Goal: Information Seeking & Learning: Learn about a topic

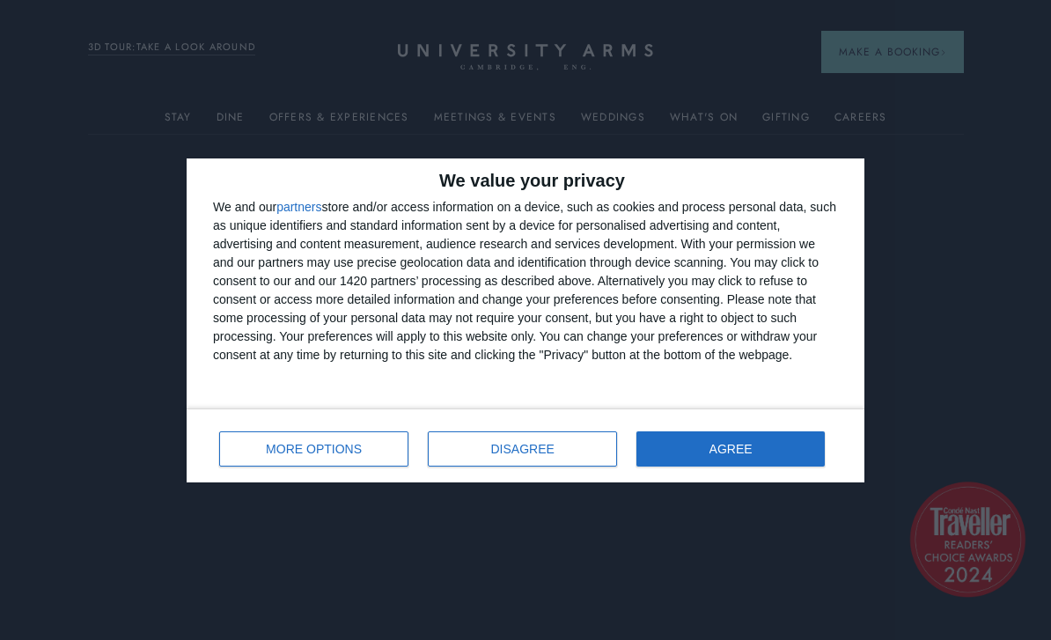
click at [800, 447] on button "AGREE" at bounding box center [731, 448] width 188 height 35
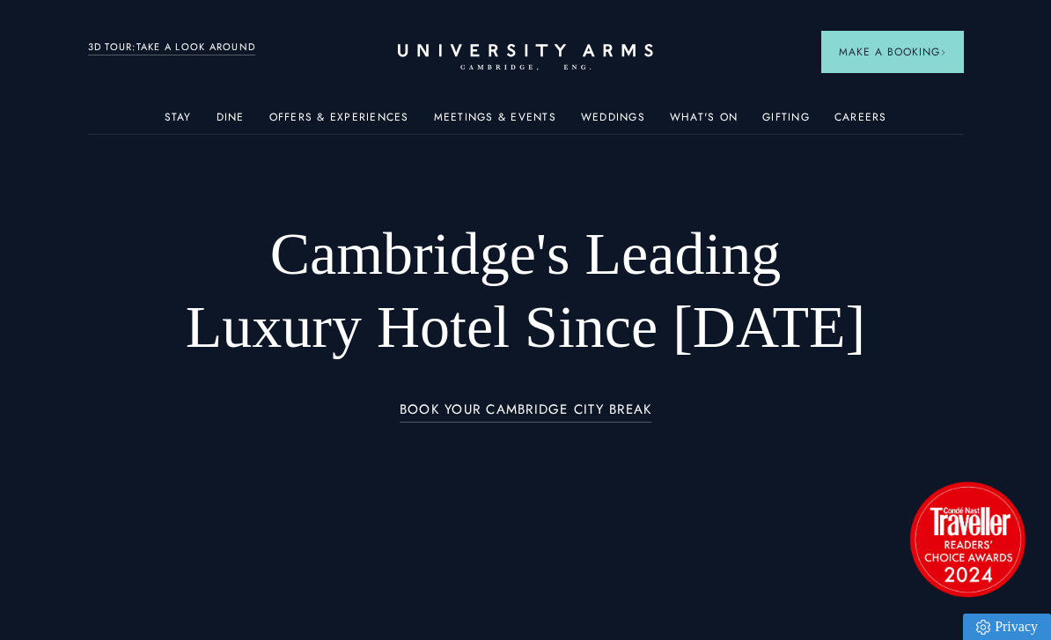
click at [665, 313] on img at bounding box center [632, 282] width 195 height 122
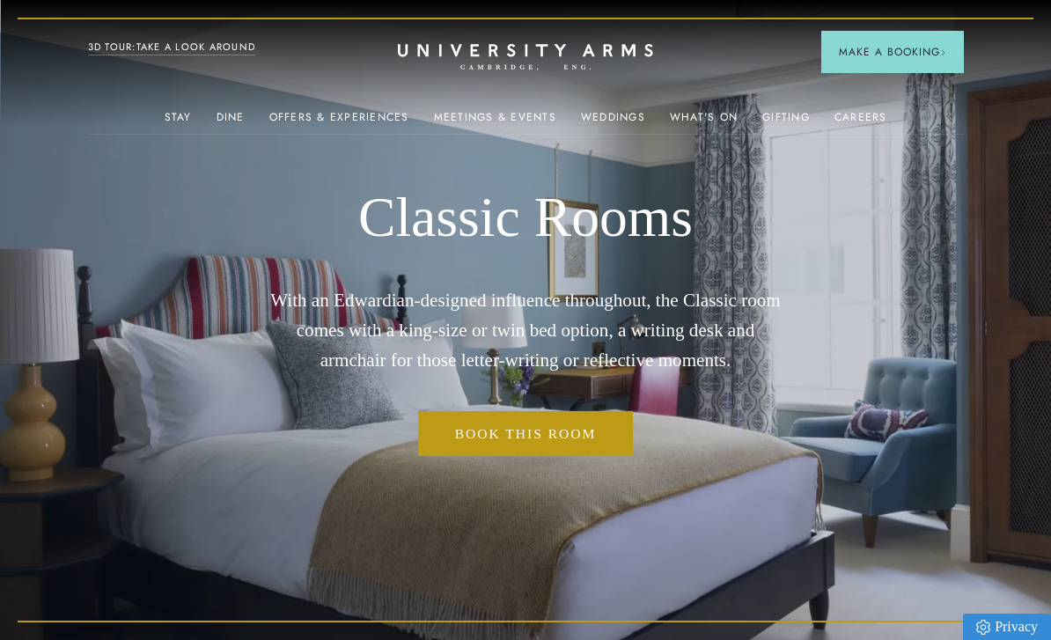
click at [653, 312] on img at bounding box center [632, 282] width 195 height 122
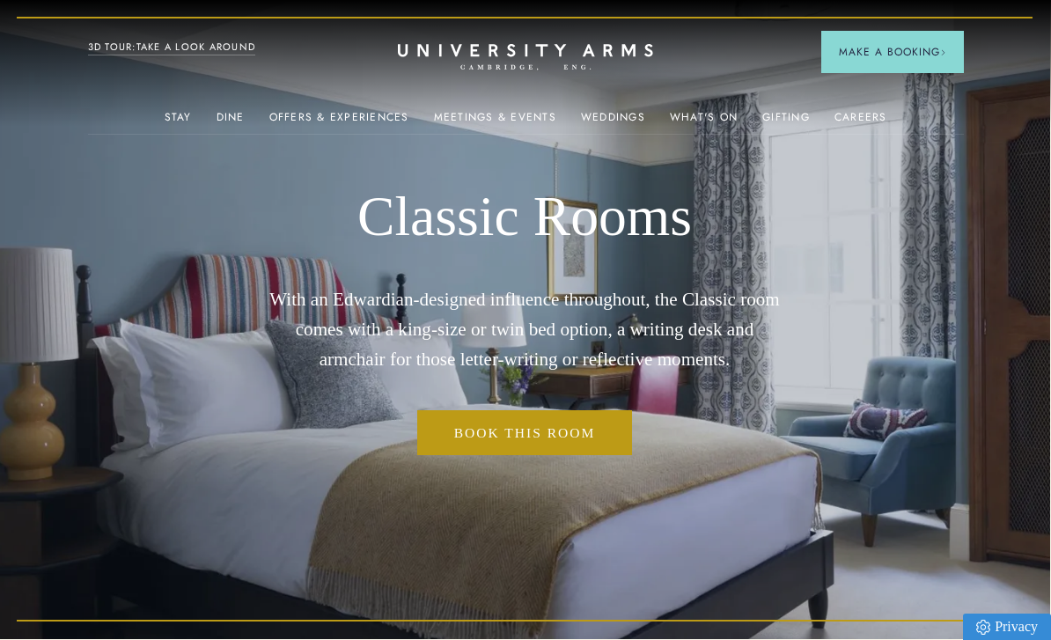
scroll to position [0, 1]
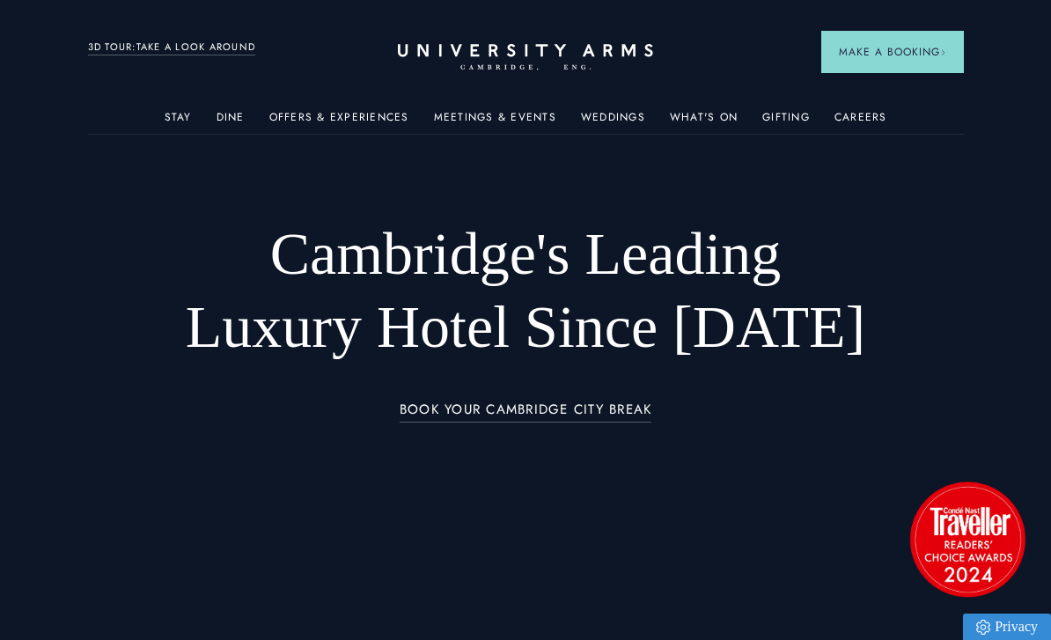
click at [837, 278] on img at bounding box center [844, 282] width 195 height 122
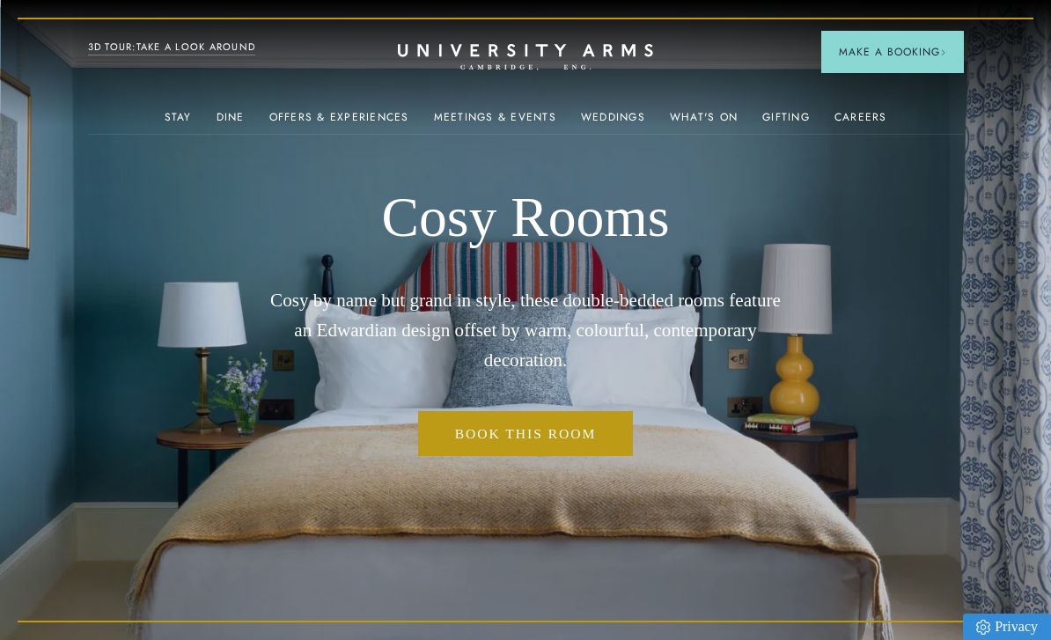
click at [185, 114] on link "Stay" at bounding box center [178, 122] width 27 height 23
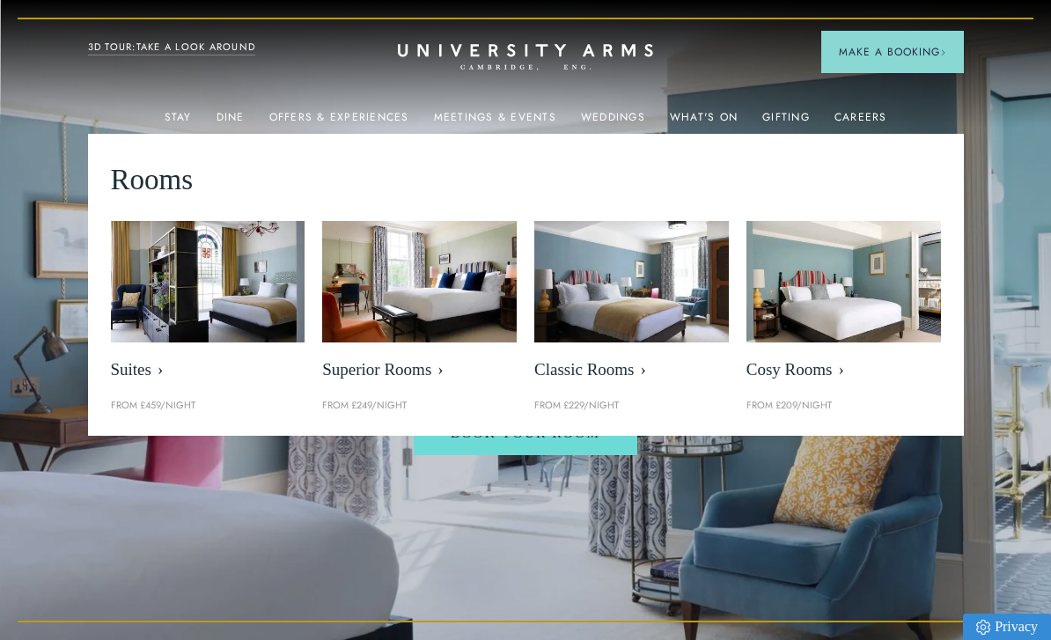
click at [451, 297] on img at bounding box center [419, 282] width 195 height 122
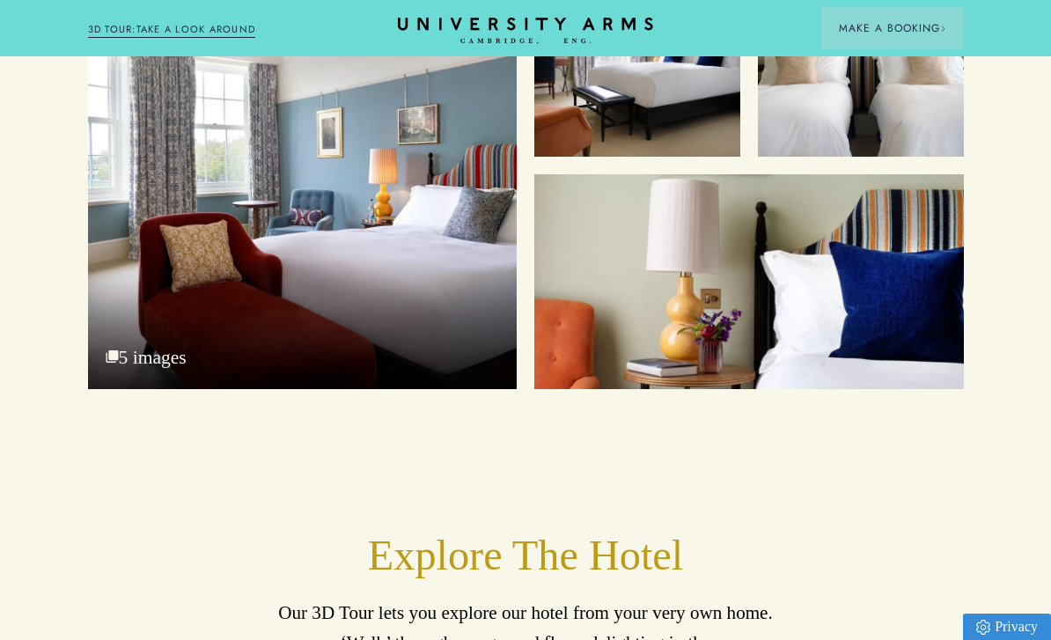
scroll to position [2317, 0]
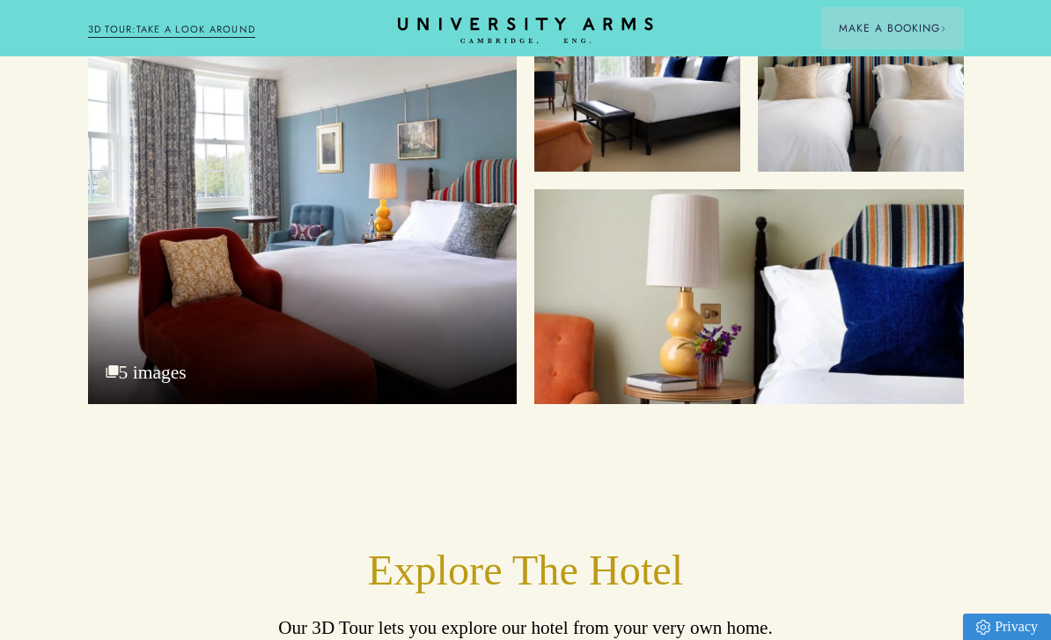
click at [463, 334] on div "Superior King with Park View 5 images" at bounding box center [303, 185] width 430 height 439
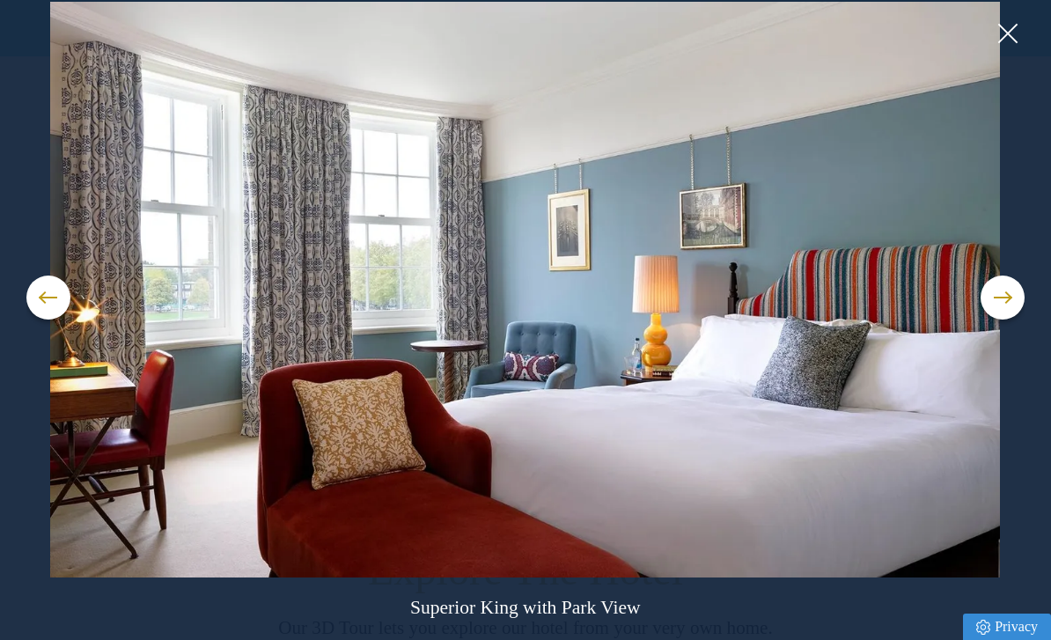
click at [1014, 320] on button at bounding box center [1003, 298] width 44 height 44
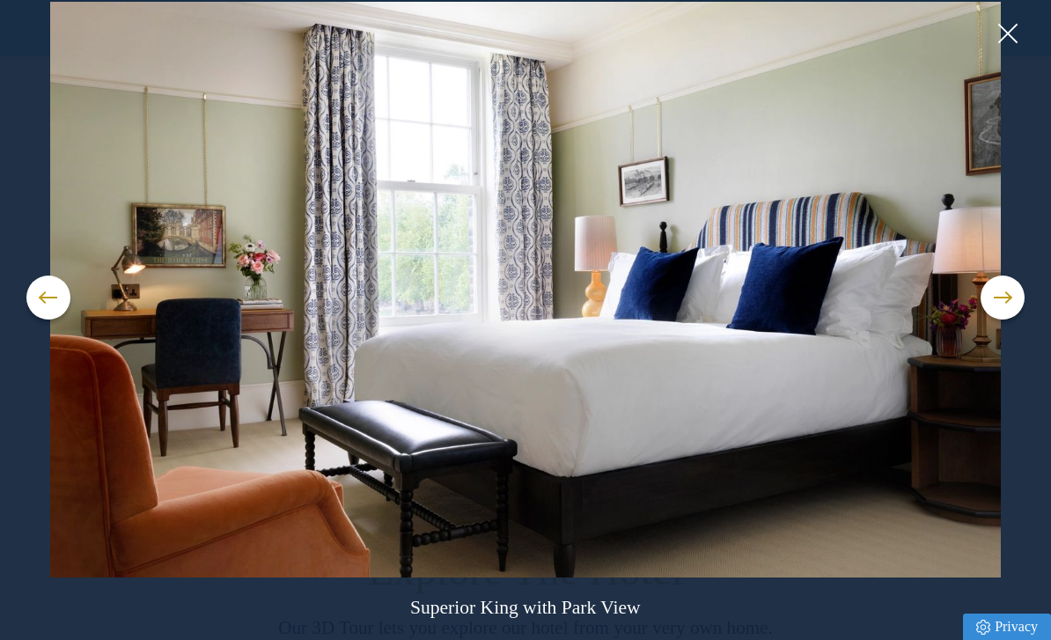
click at [1007, 320] on button at bounding box center [1003, 298] width 44 height 44
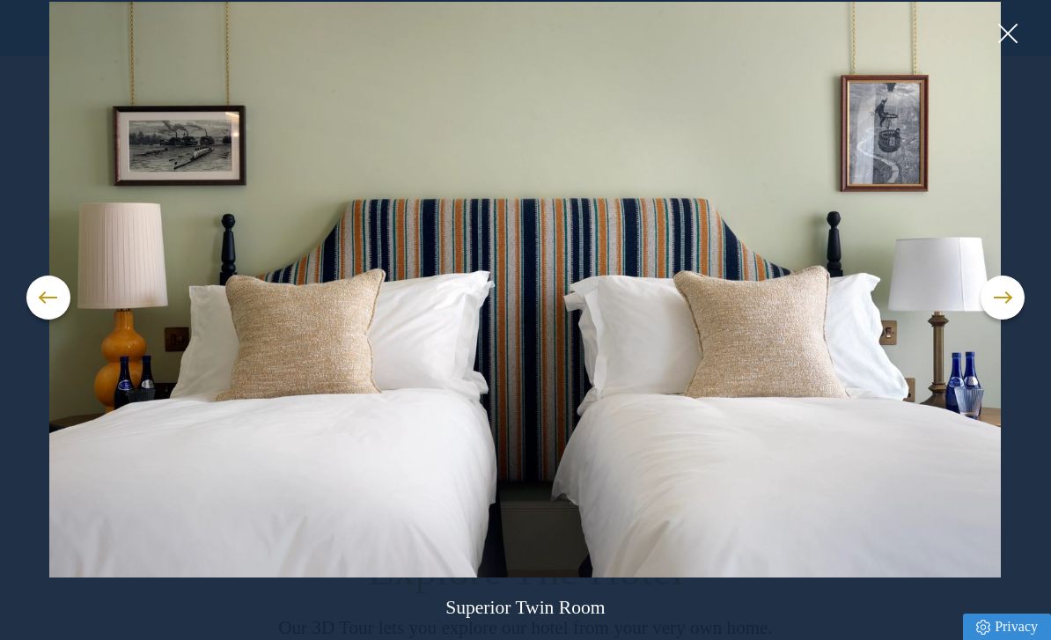
click at [1007, 320] on button at bounding box center [1003, 298] width 44 height 44
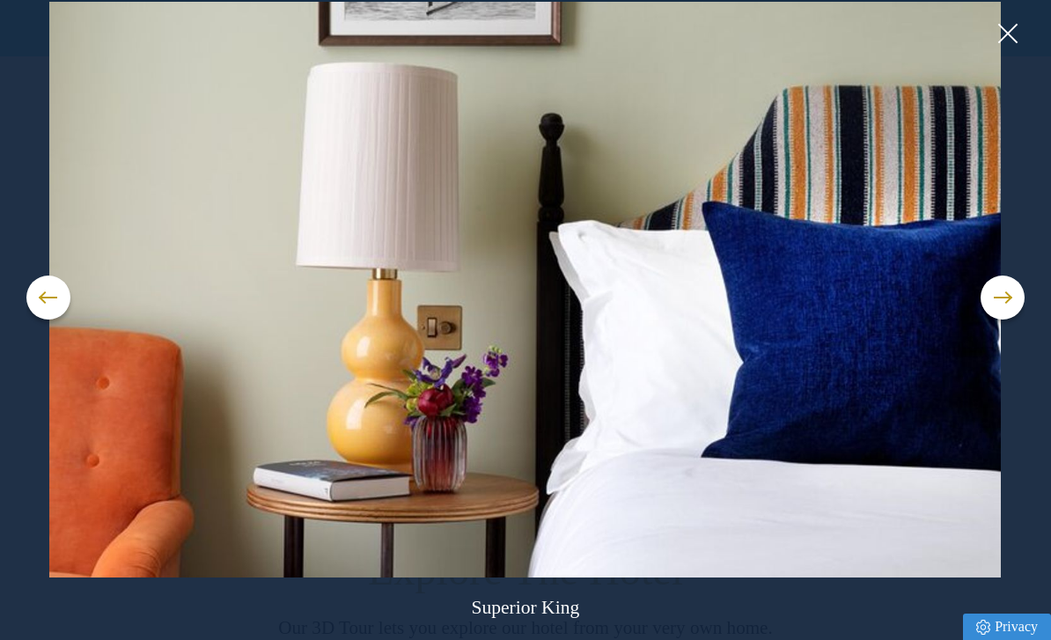
click at [1009, 32] on button at bounding box center [1007, 33] width 26 height 26
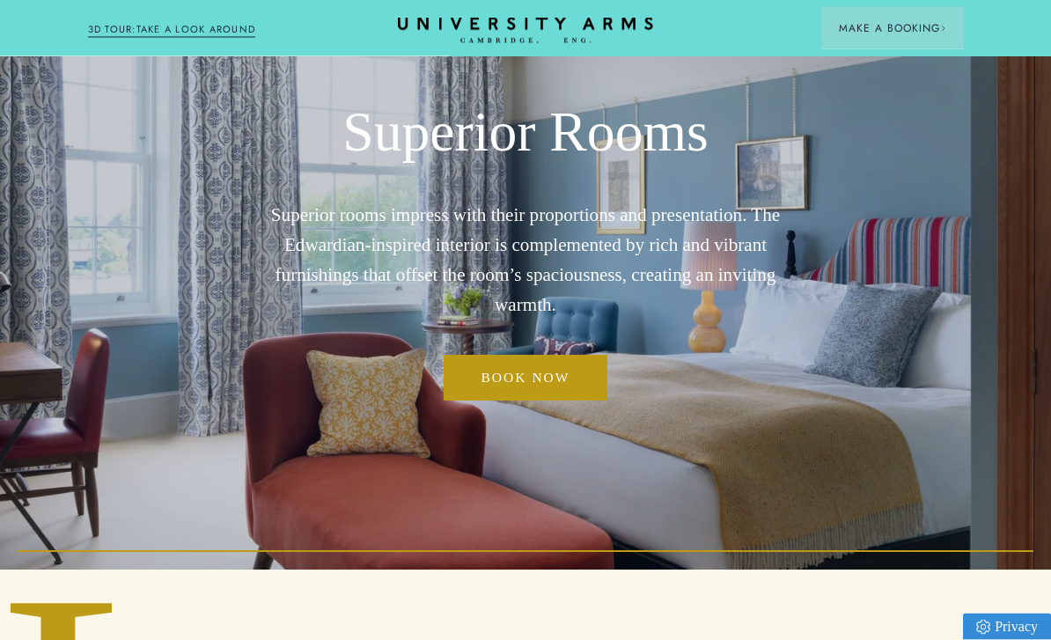
scroll to position [0, 0]
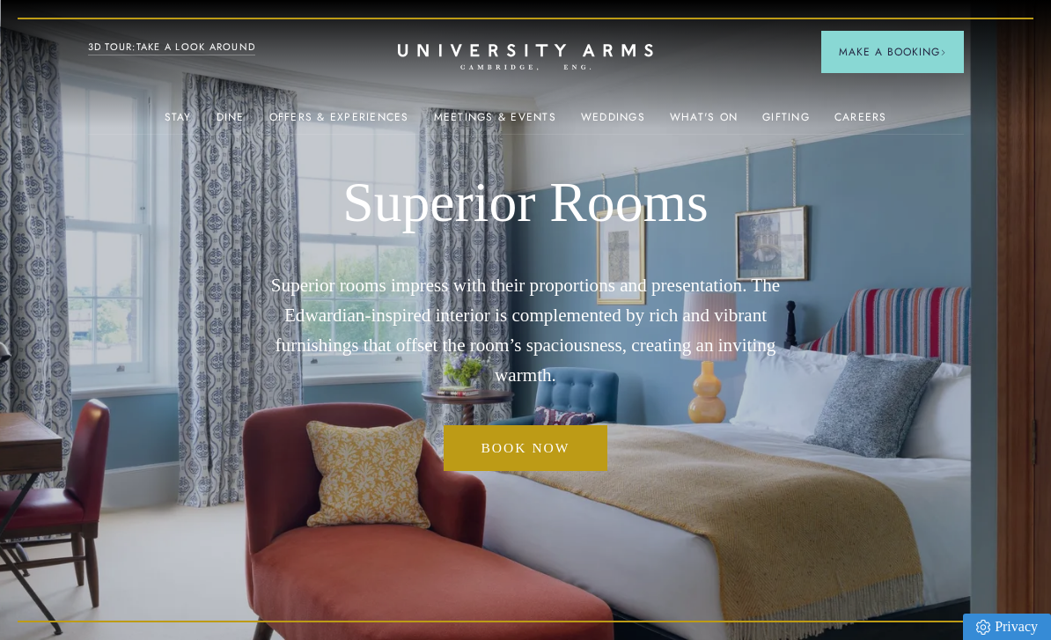
click at [637, 306] on img at bounding box center [632, 282] width 195 height 122
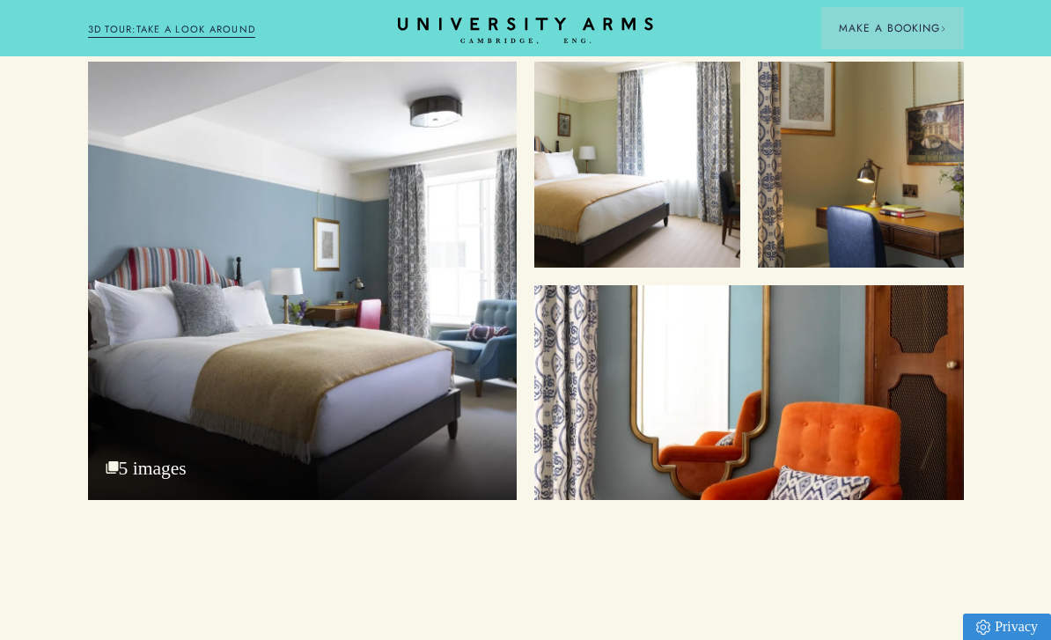
scroll to position [2233, 0]
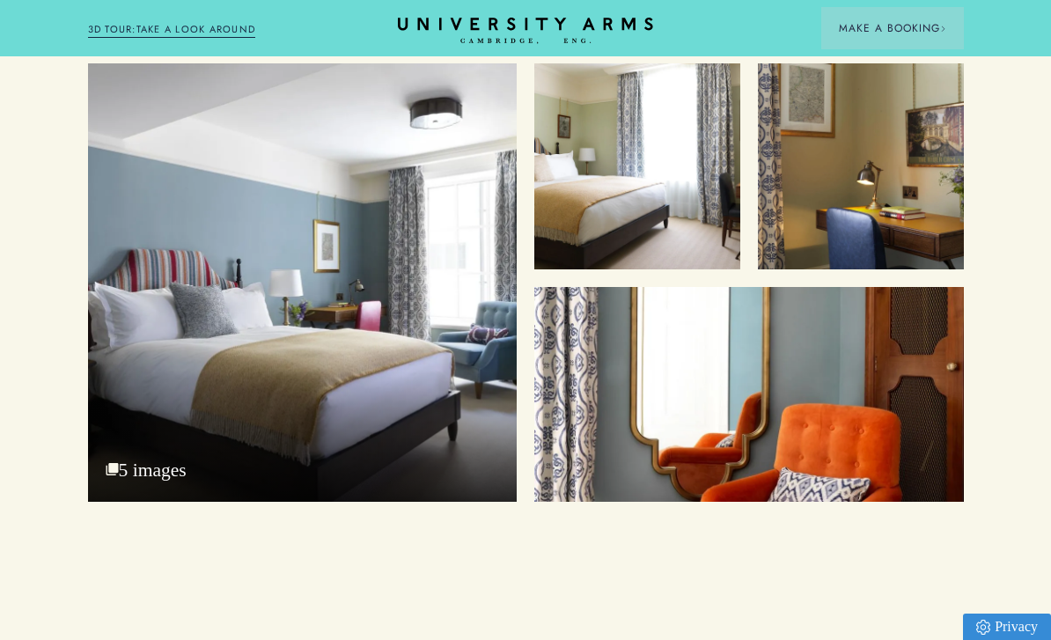
click at [432, 439] on div "Bedroom 5 images" at bounding box center [303, 282] width 430 height 439
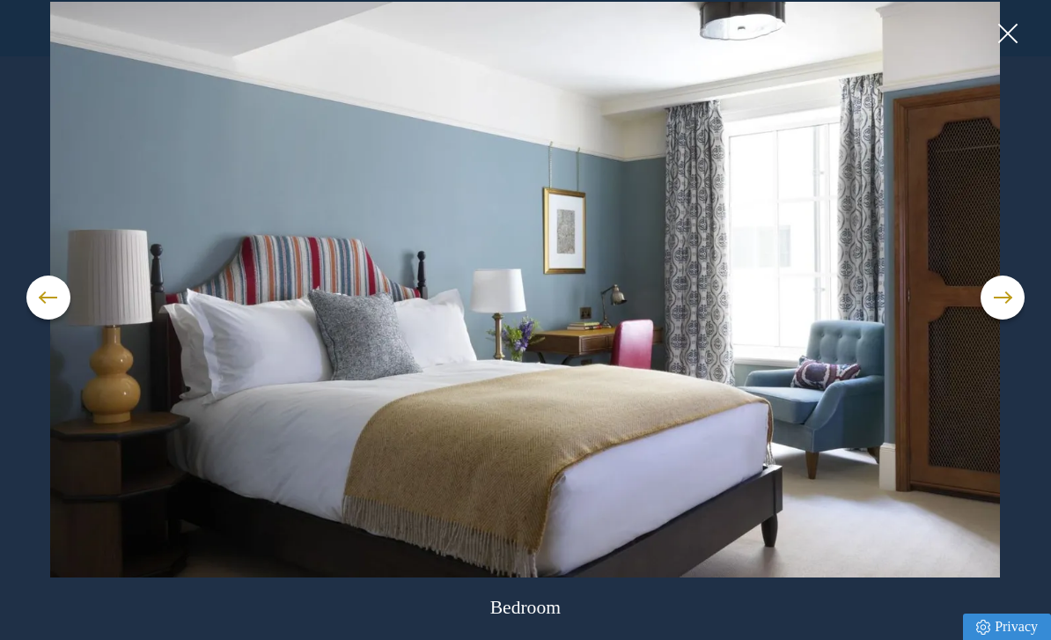
click at [1014, 320] on button at bounding box center [1003, 298] width 44 height 44
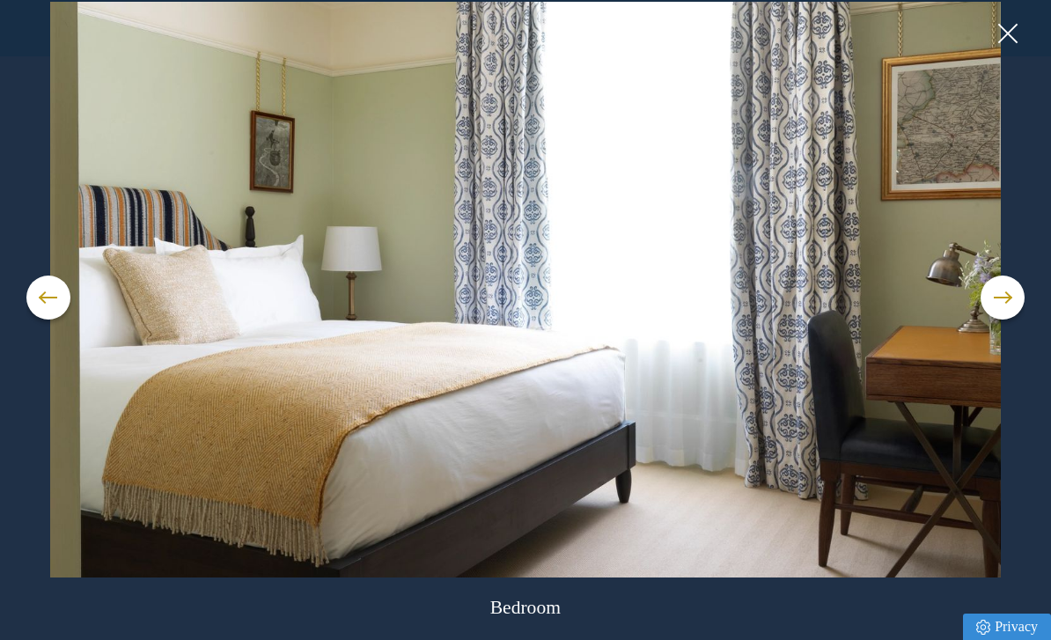
click at [1004, 320] on button at bounding box center [1003, 298] width 44 height 44
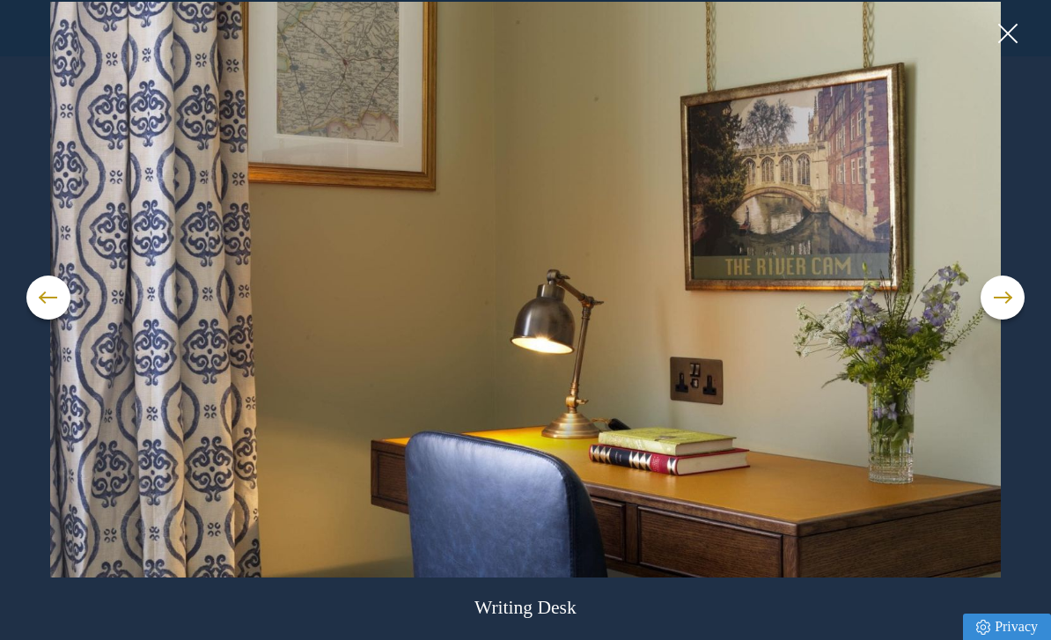
click at [1016, 320] on button at bounding box center [1003, 298] width 44 height 44
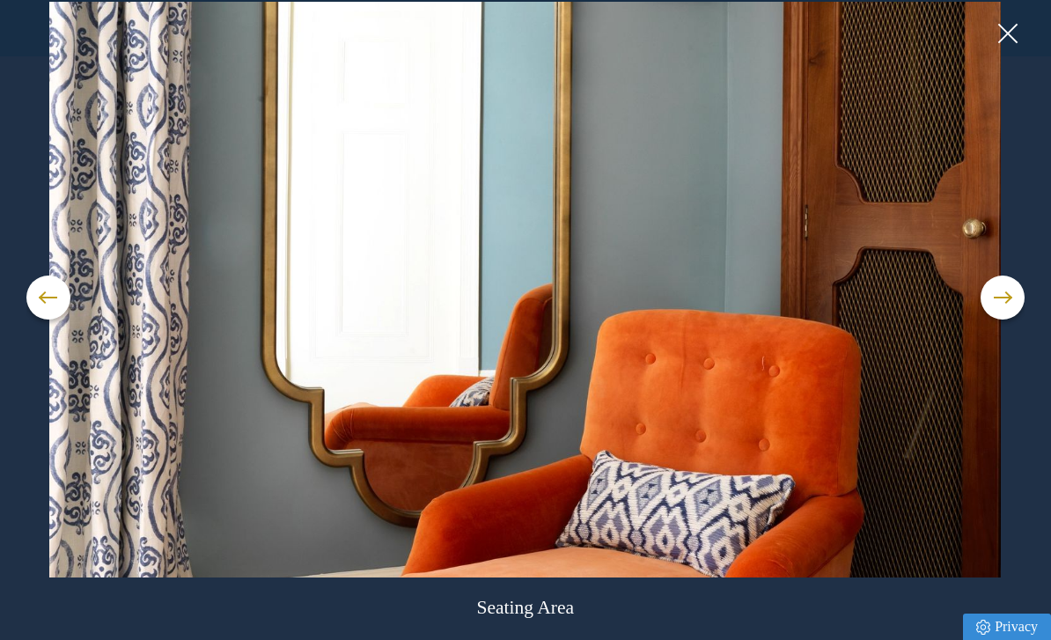
click at [1012, 299] on span at bounding box center [1003, 298] width 18 height 2
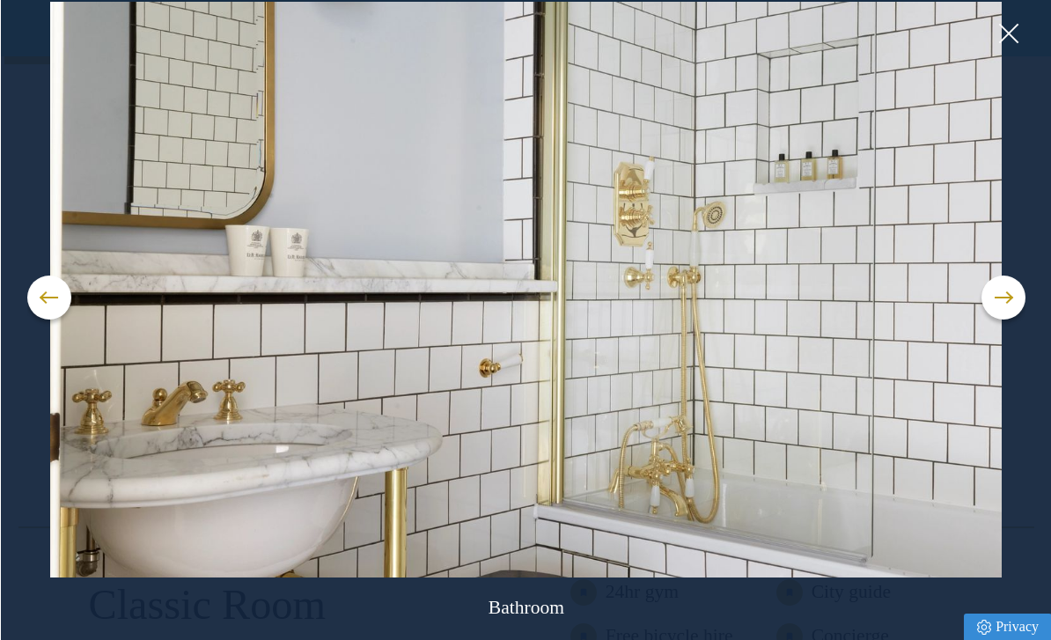
scroll to position [931, 0]
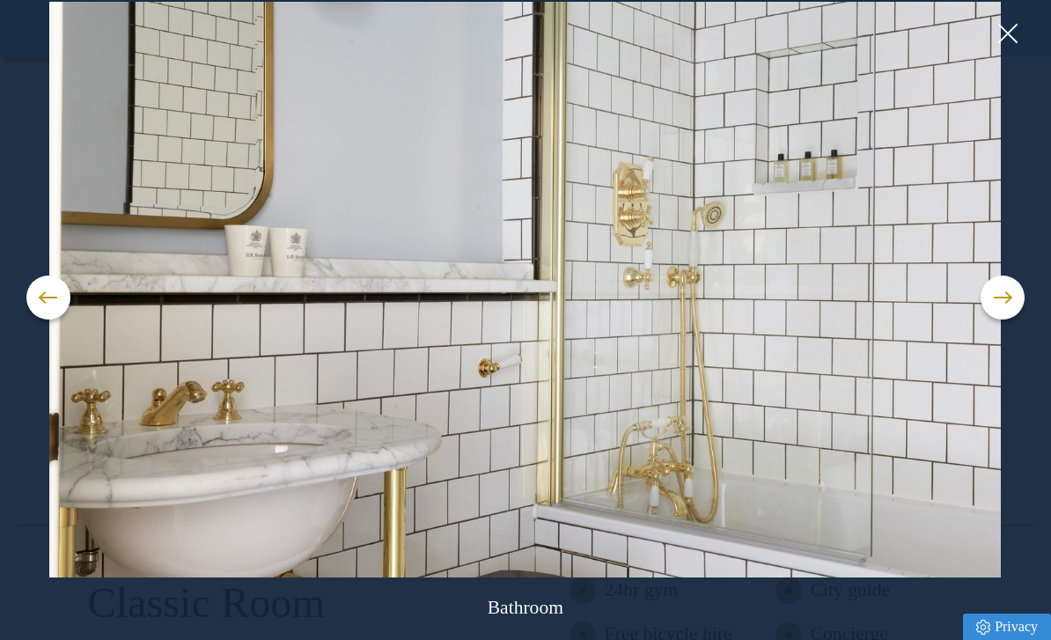
click at [999, 51] on img at bounding box center [525, 290] width 999 height 576
click at [1014, 30] on button at bounding box center [1007, 33] width 26 height 26
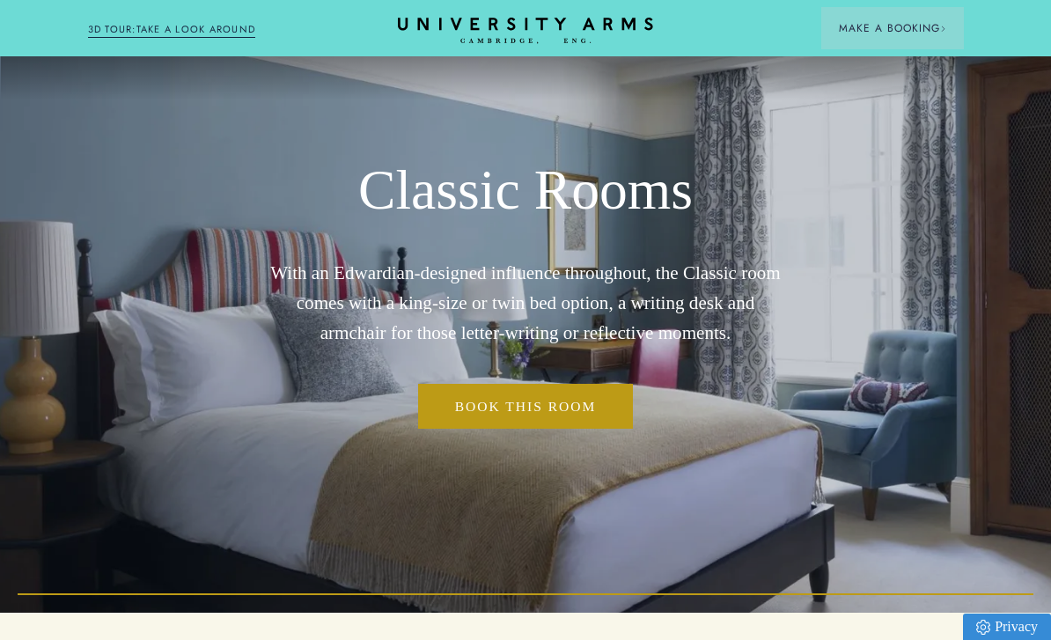
scroll to position [0, 0]
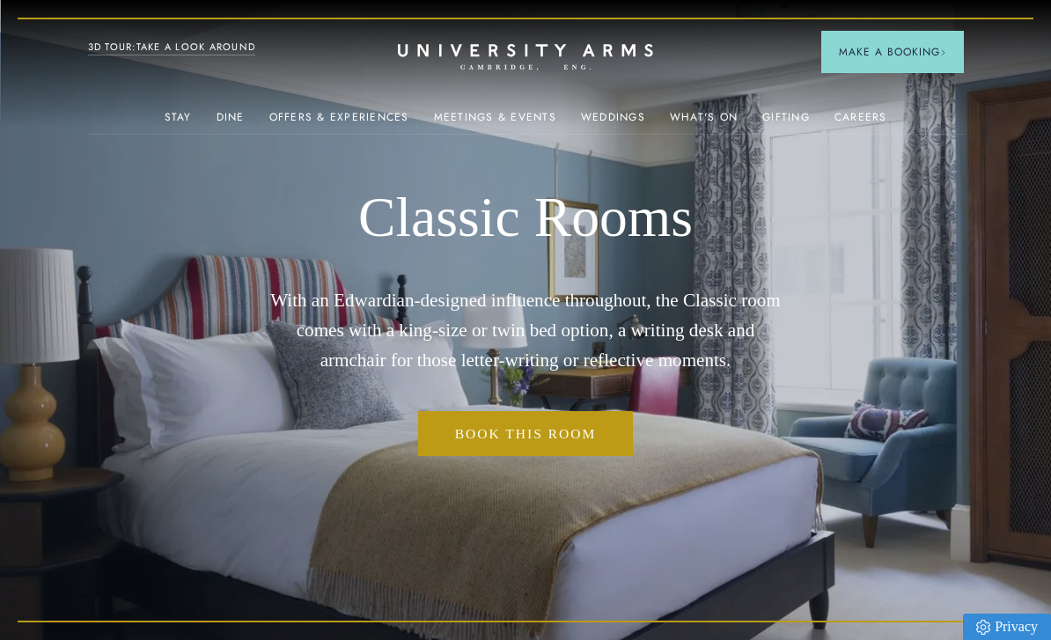
click at [236, 269] on img at bounding box center [208, 282] width 195 height 122
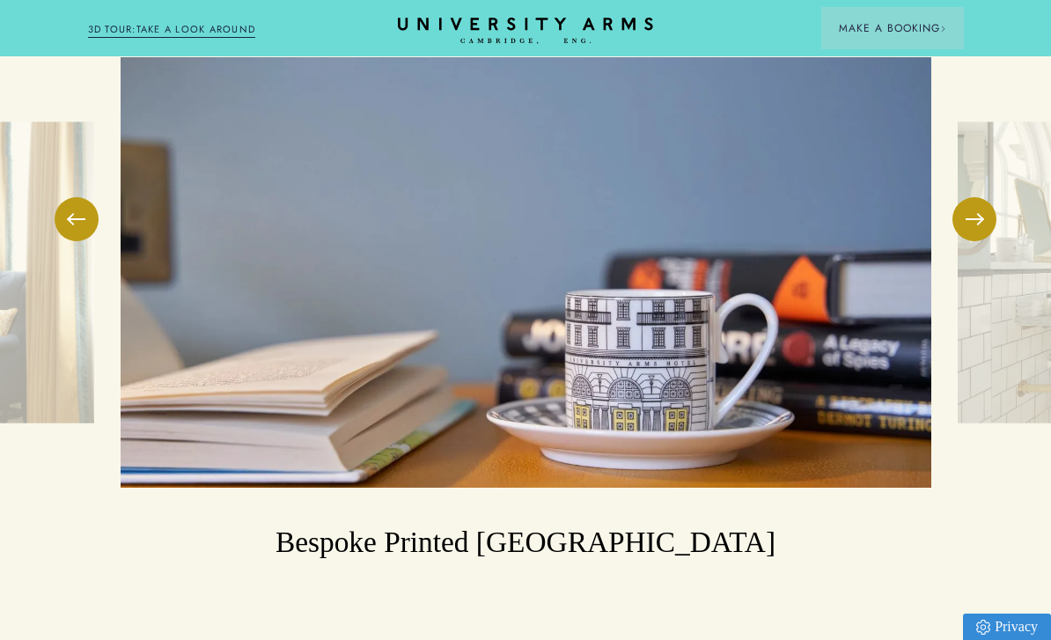
scroll to position [2668, 0]
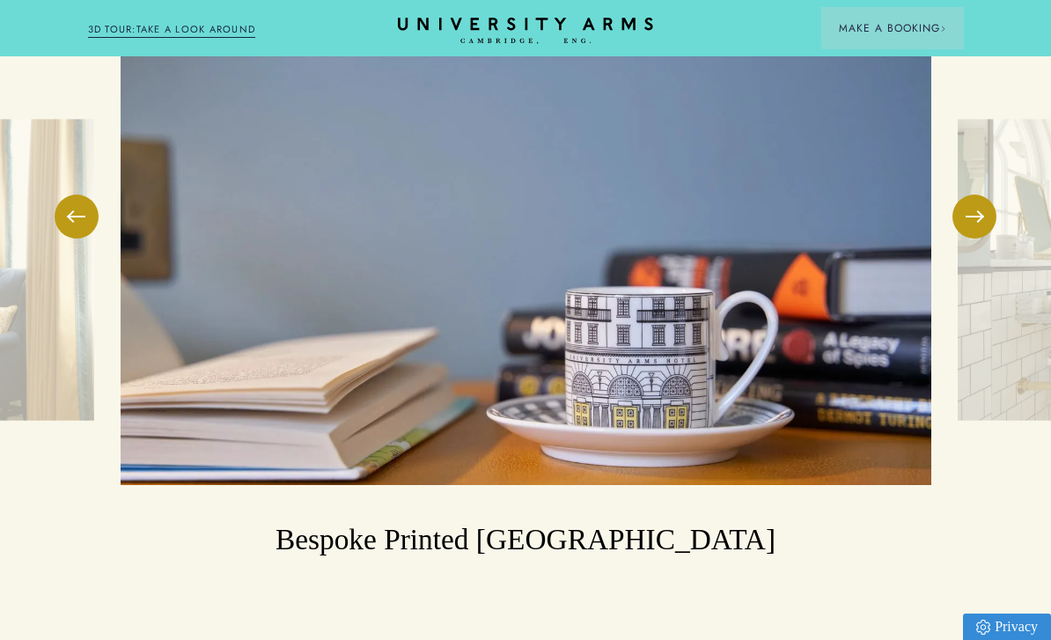
click at [981, 201] on button at bounding box center [975, 217] width 44 height 44
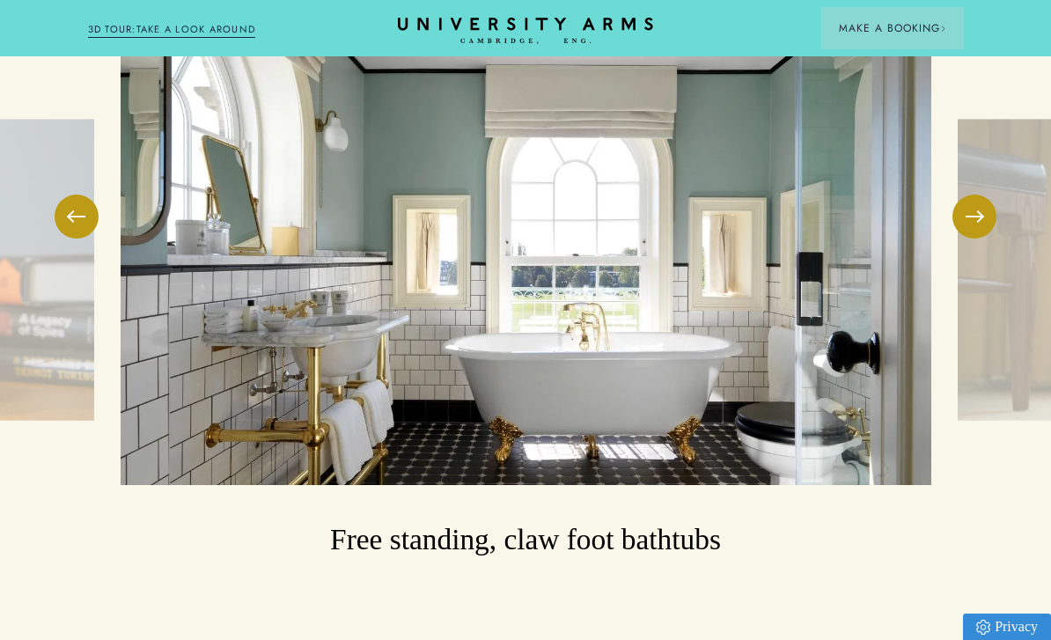
click at [978, 208] on button at bounding box center [975, 217] width 44 height 44
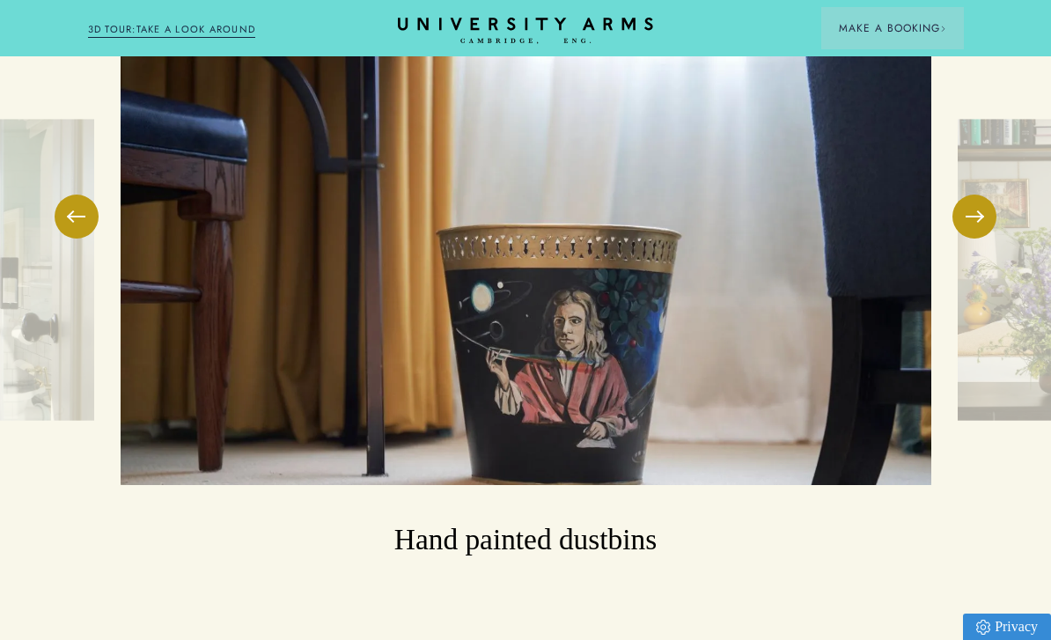
click at [977, 203] on button at bounding box center [975, 217] width 44 height 44
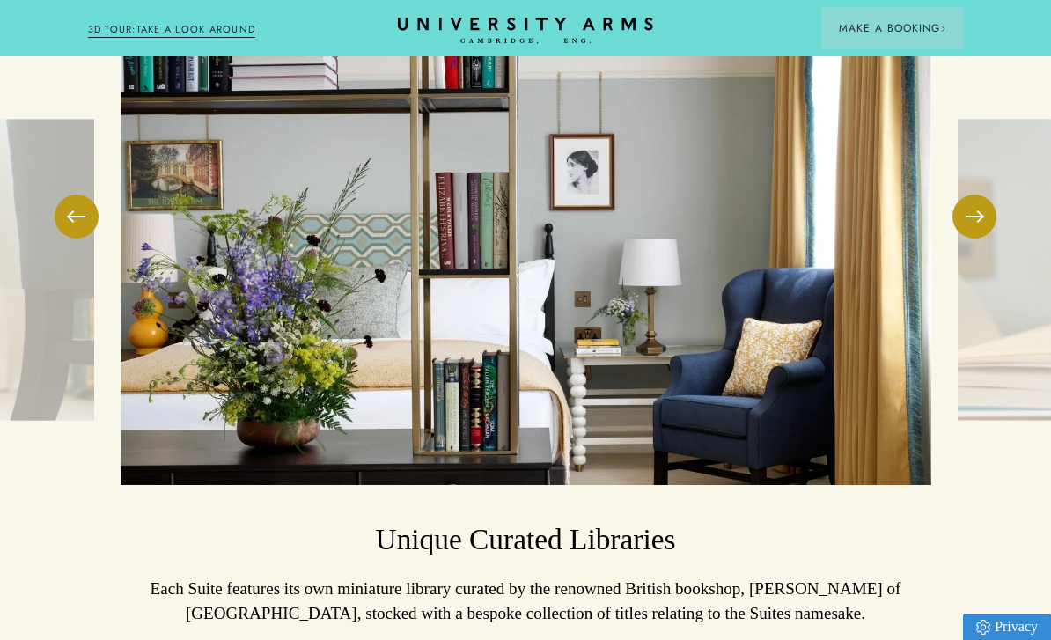
click at [978, 198] on button at bounding box center [975, 217] width 44 height 44
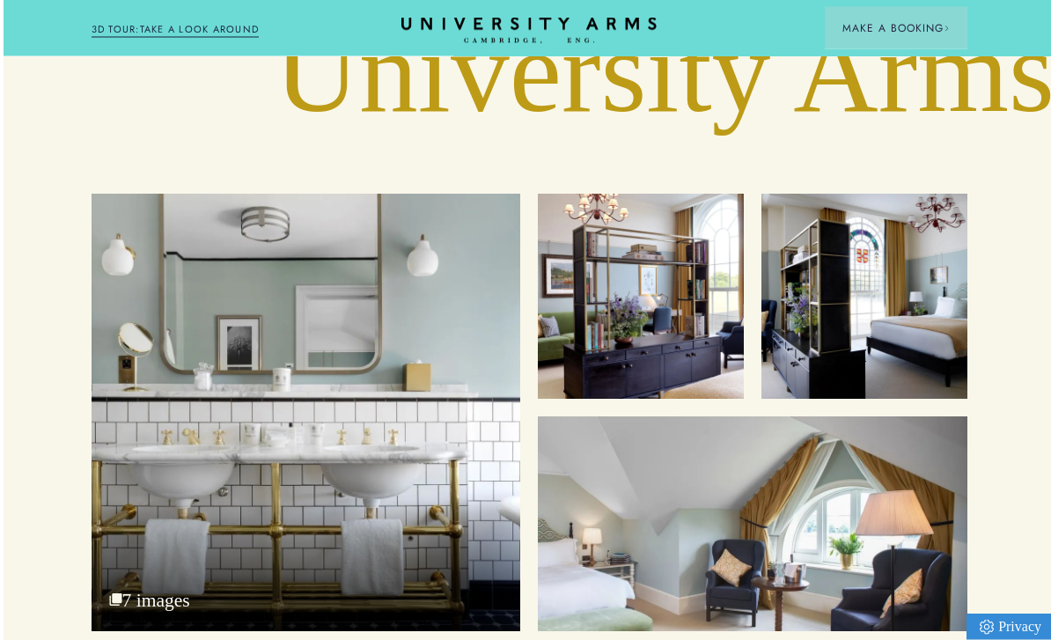
scroll to position [5519, 0]
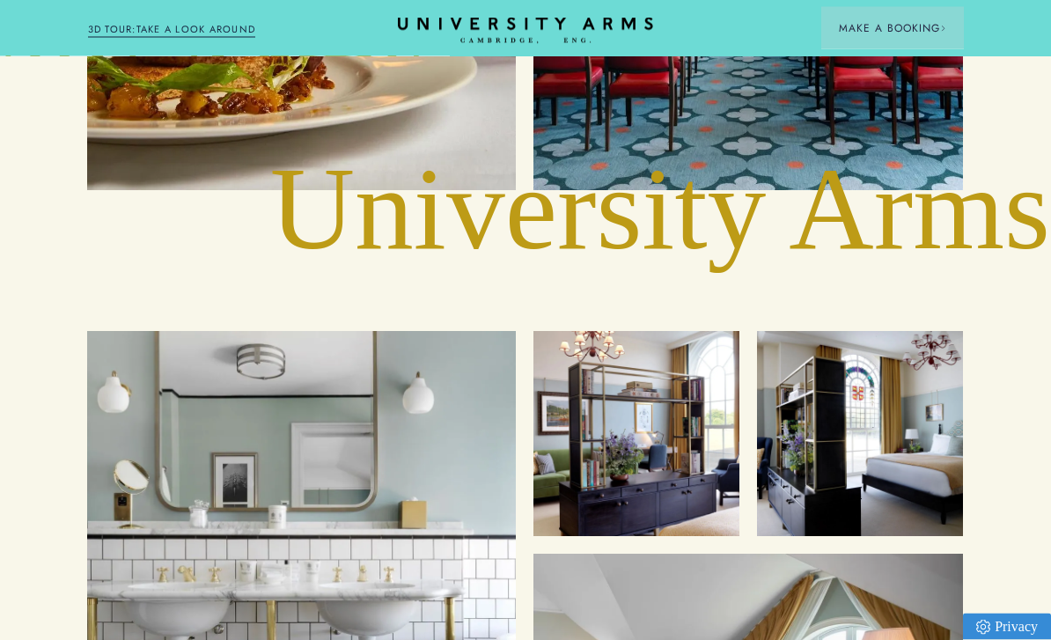
click at [472, 397] on div "Luxury bathrooms" at bounding box center [302, 551] width 430 height 439
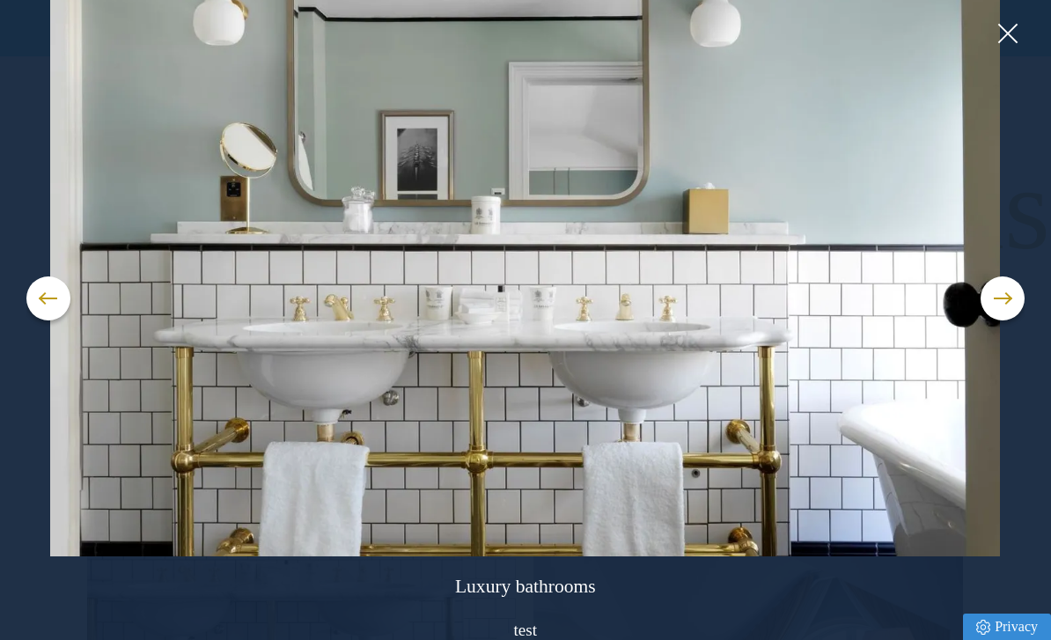
click at [1006, 299] on span at bounding box center [1003, 299] width 18 height 2
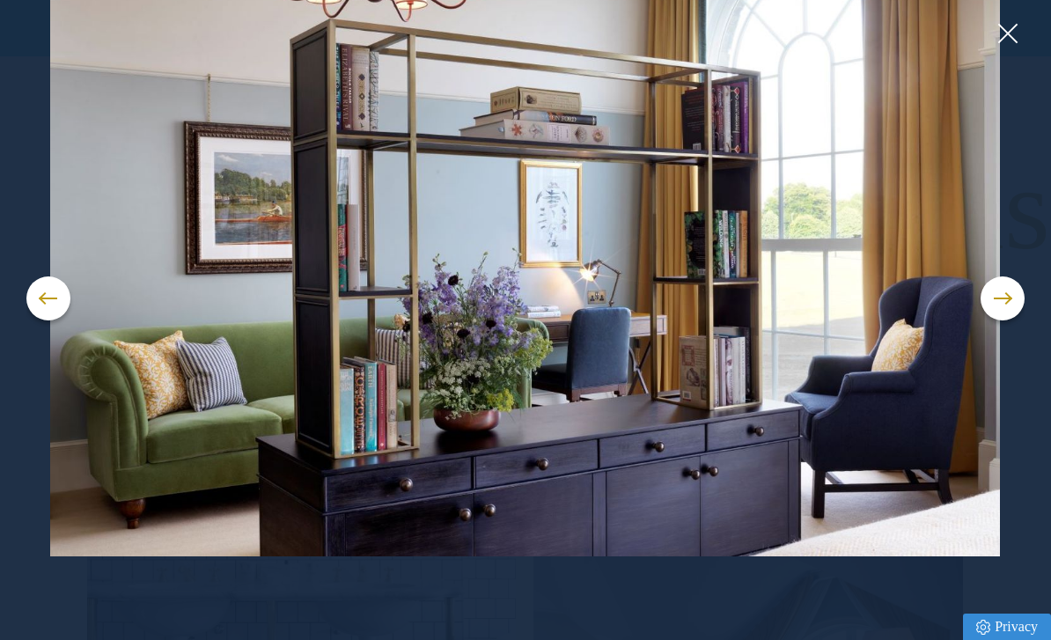
click at [1011, 321] on button at bounding box center [1003, 299] width 44 height 44
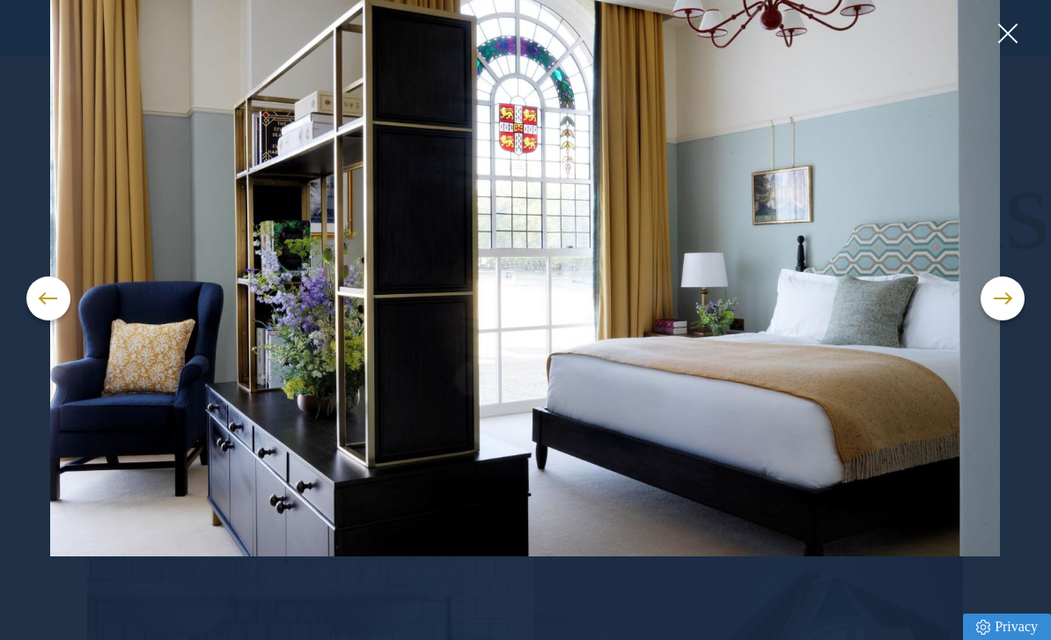
click at [1007, 321] on button at bounding box center [1003, 299] width 44 height 44
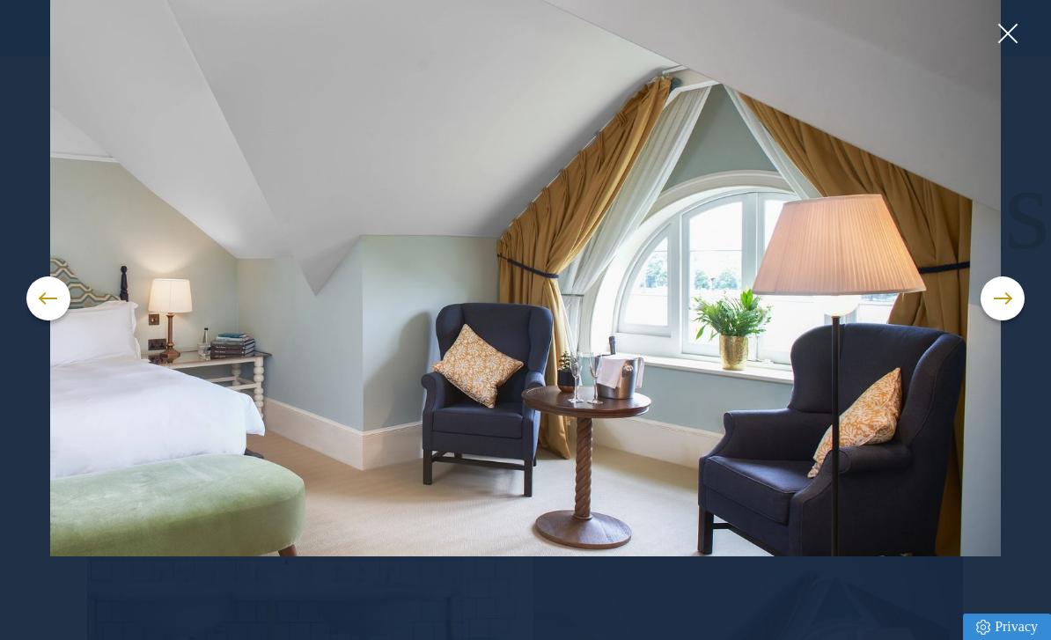
click at [1007, 299] on span at bounding box center [1003, 299] width 18 height 2
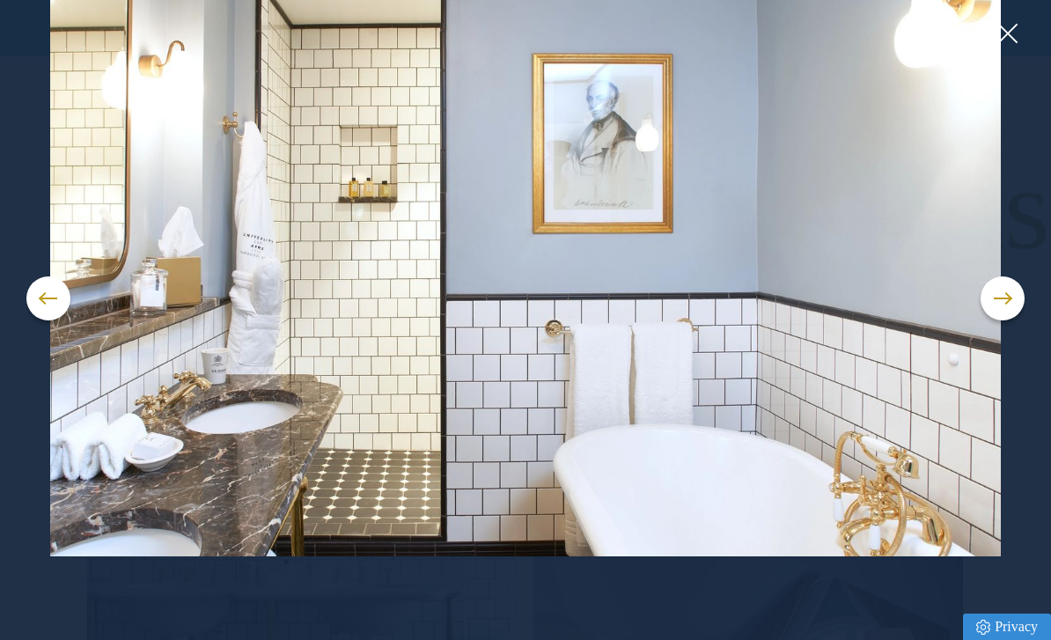
click at [1003, 321] on button at bounding box center [1003, 299] width 44 height 44
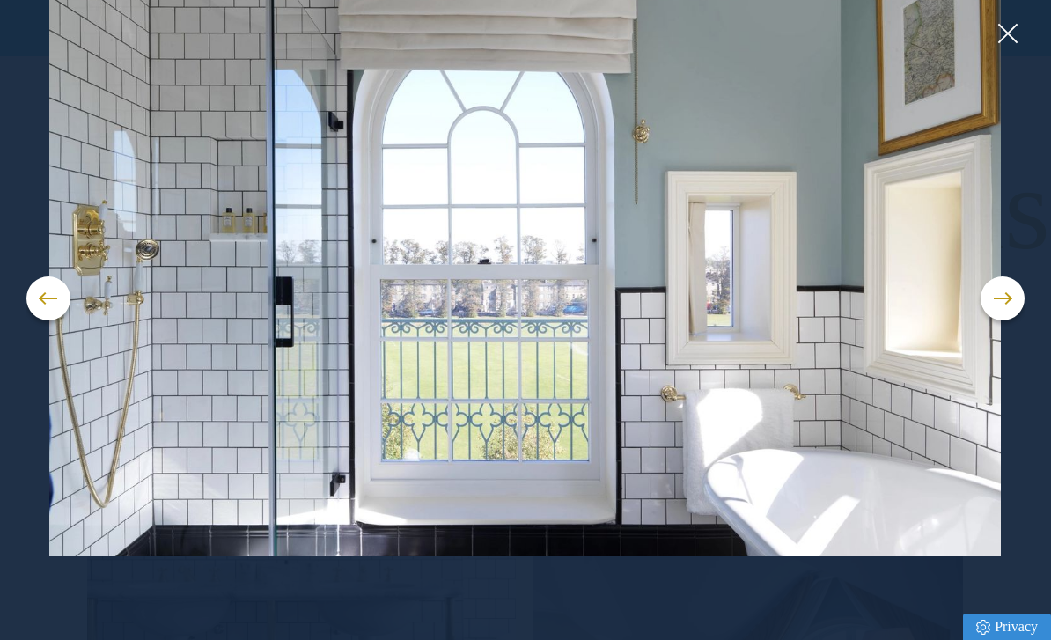
click at [999, 321] on button at bounding box center [1003, 299] width 44 height 44
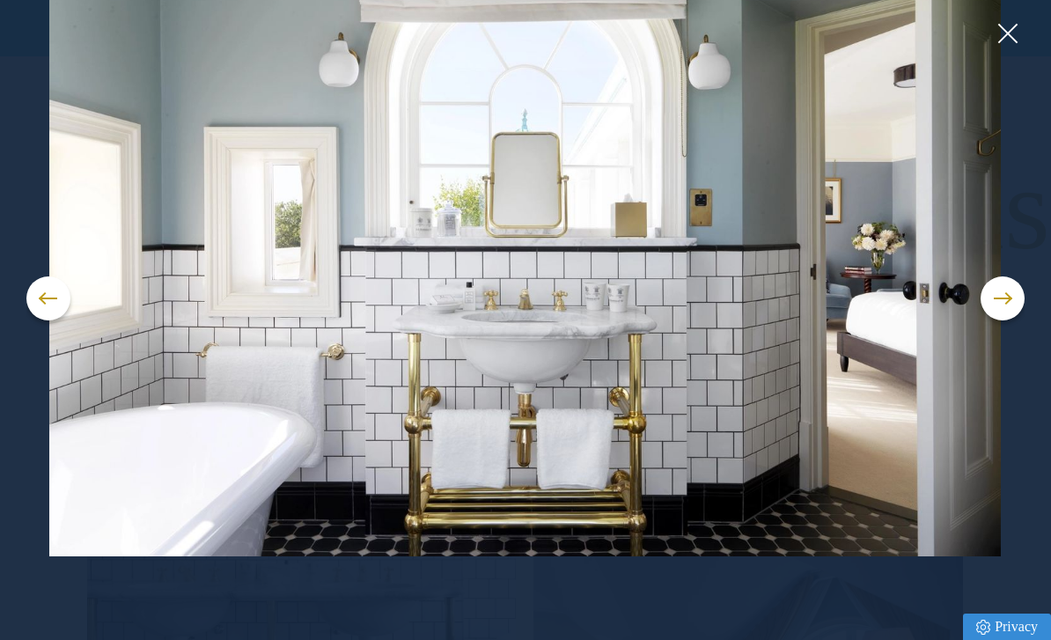
click at [1013, 26] on button at bounding box center [1007, 33] width 26 height 26
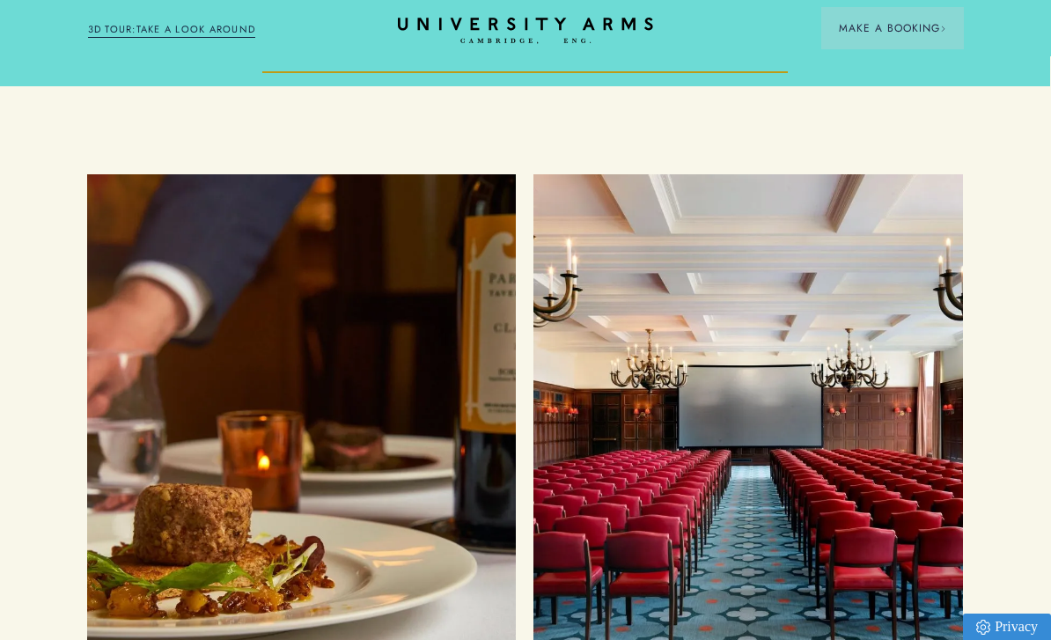
scroll to position [4934, 1]
